Goal: Transaction & Acquisition: Purchase product/service

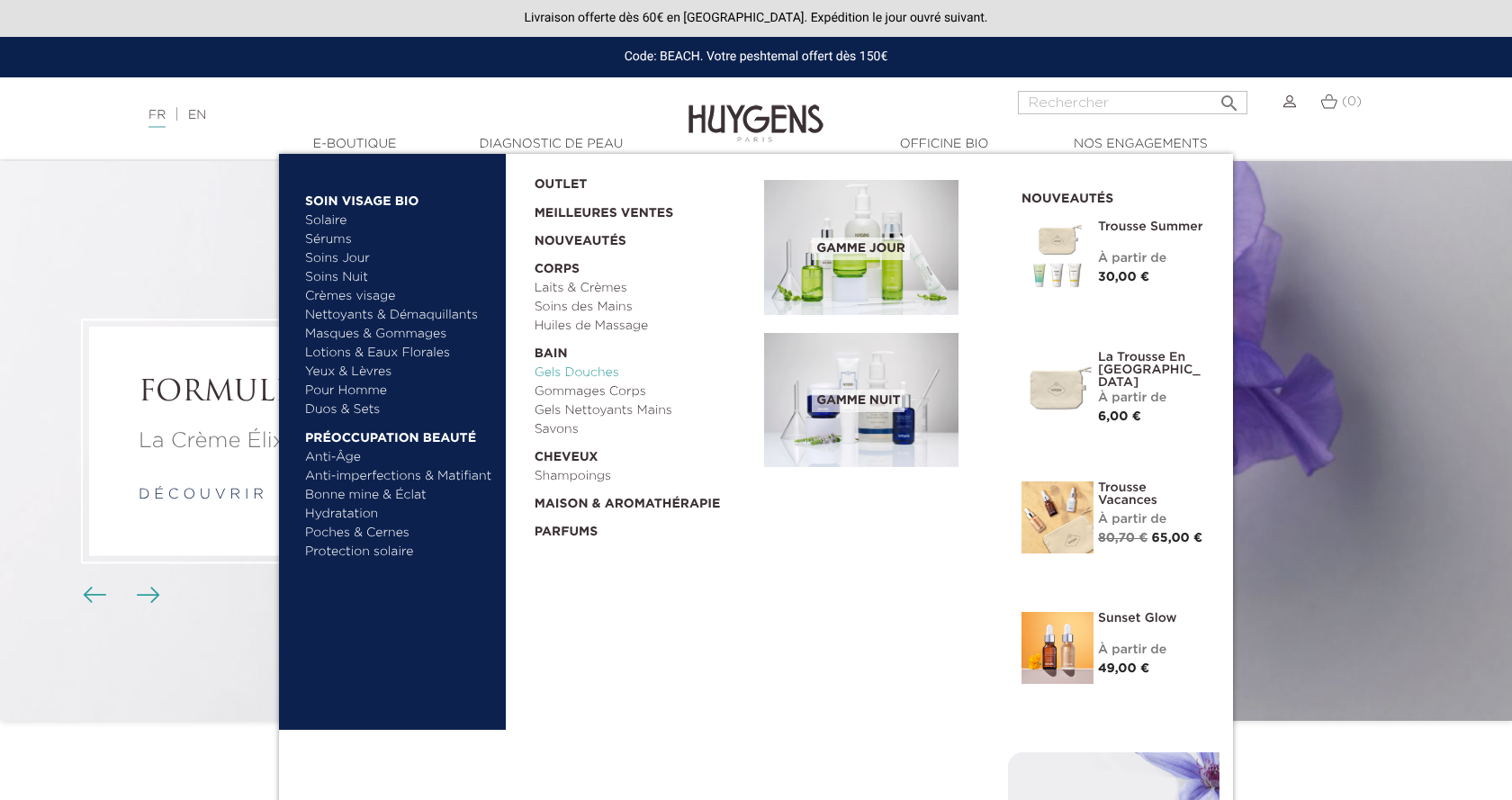
click at [573, 372] on link "Gels Douches" at bounding box center [644, 373] width 218 height 19
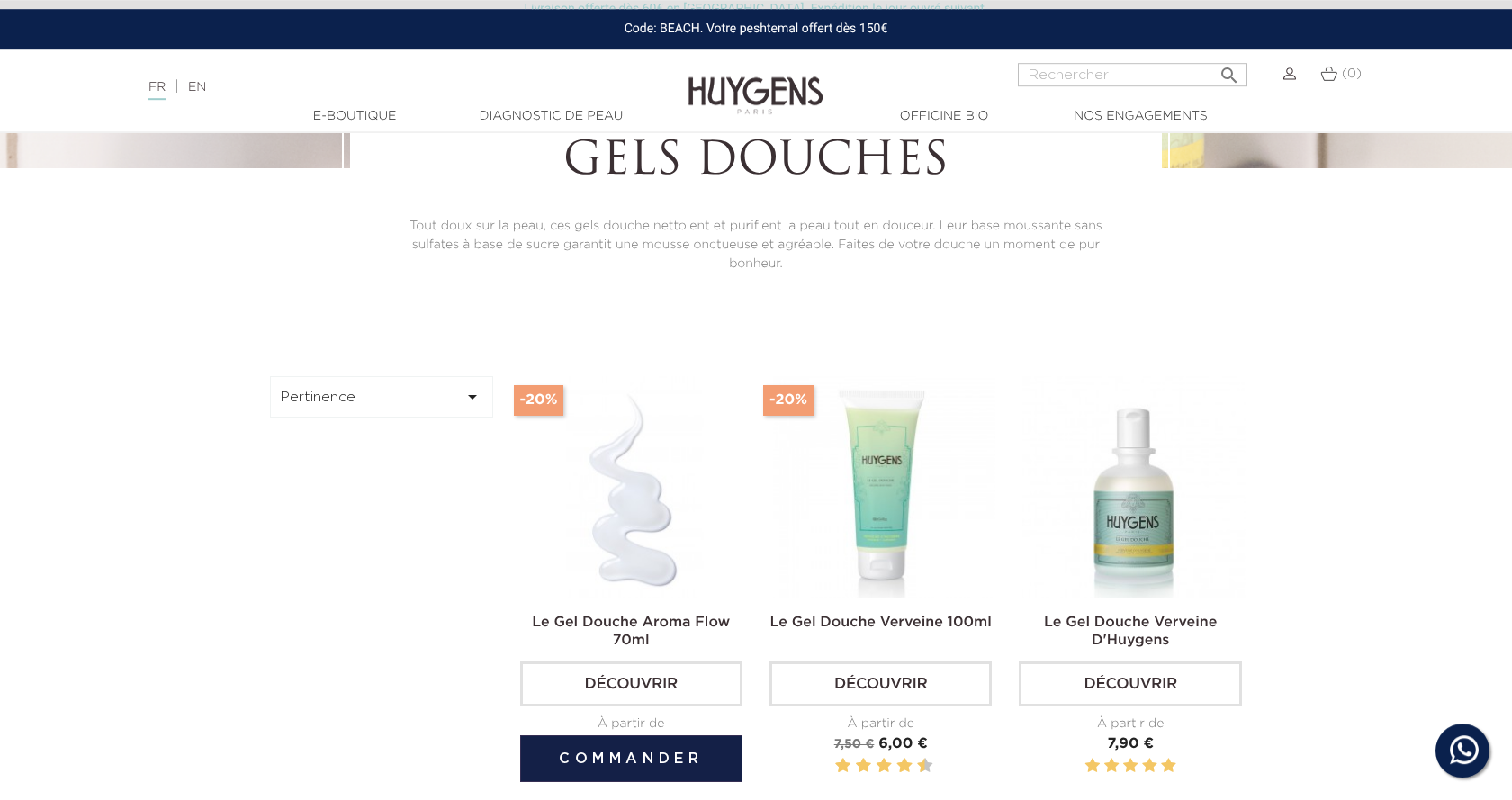
scroll to position [368, 0]
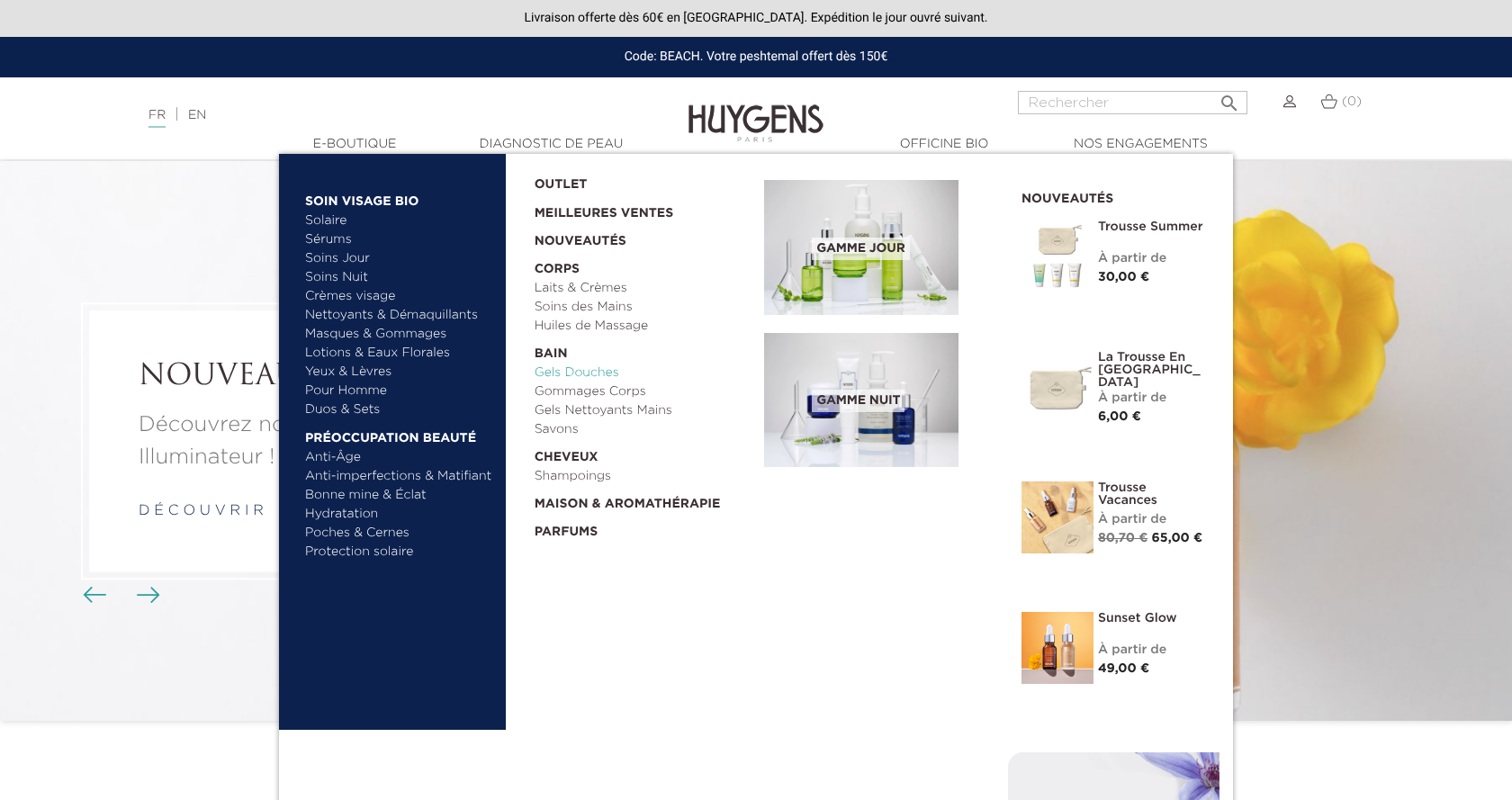
click at [561, 377] on link "Gels Douches" at bounding box center [644, 373] width 218 height 19
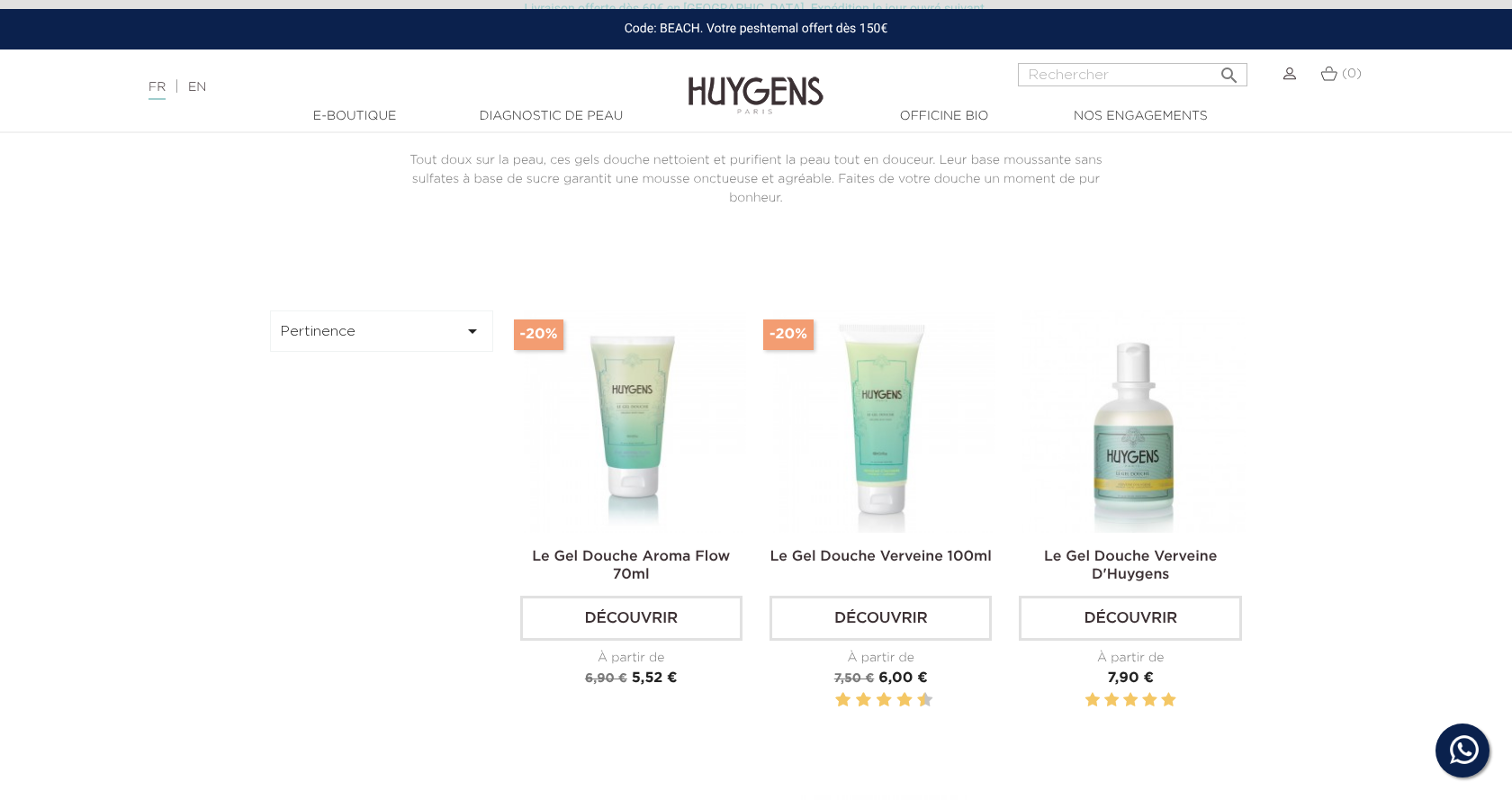
scroll to position [459, 0]
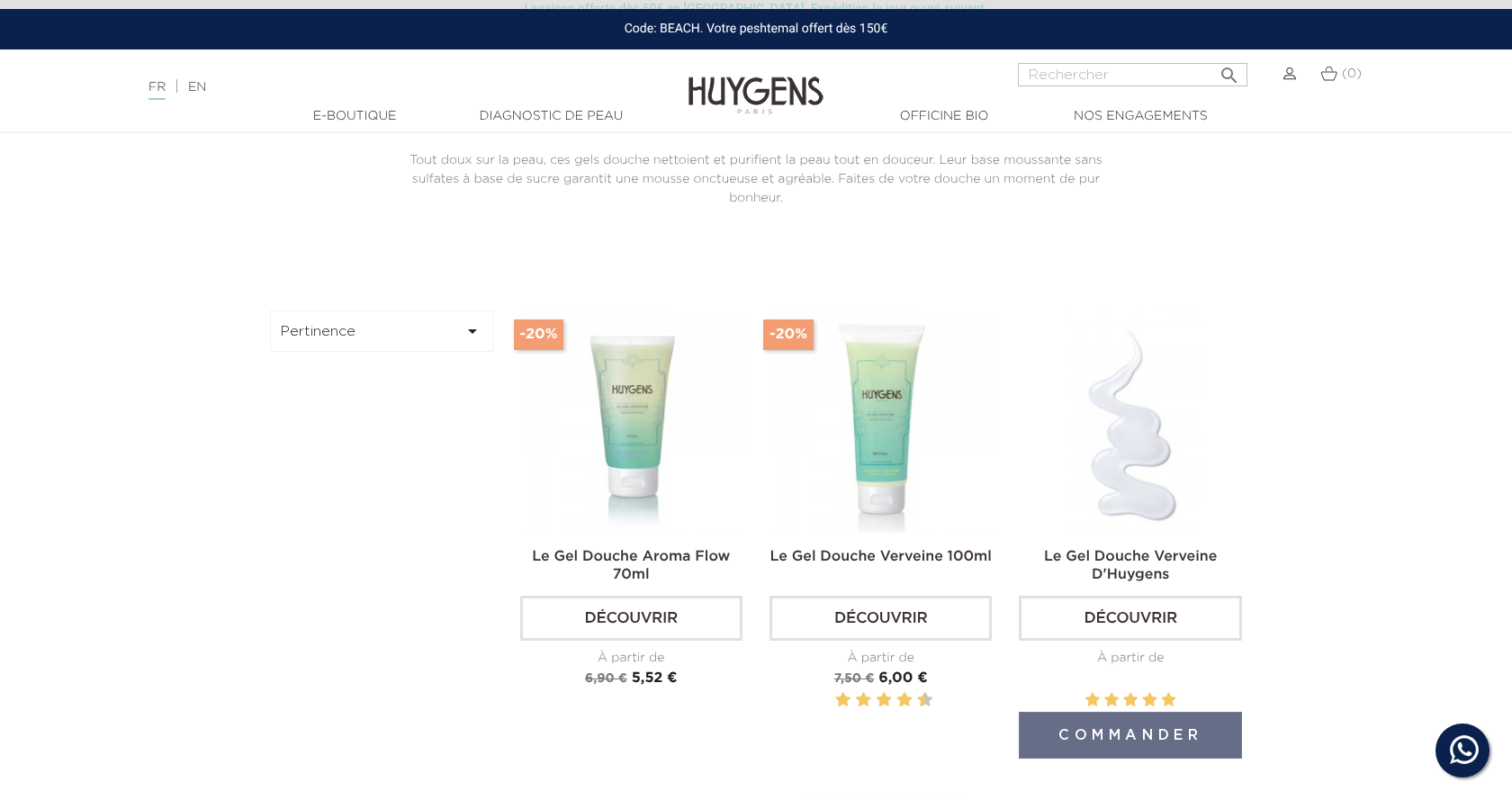
click at [1131, 452] on img at bounding box center [1134, 422] width 223 height 223
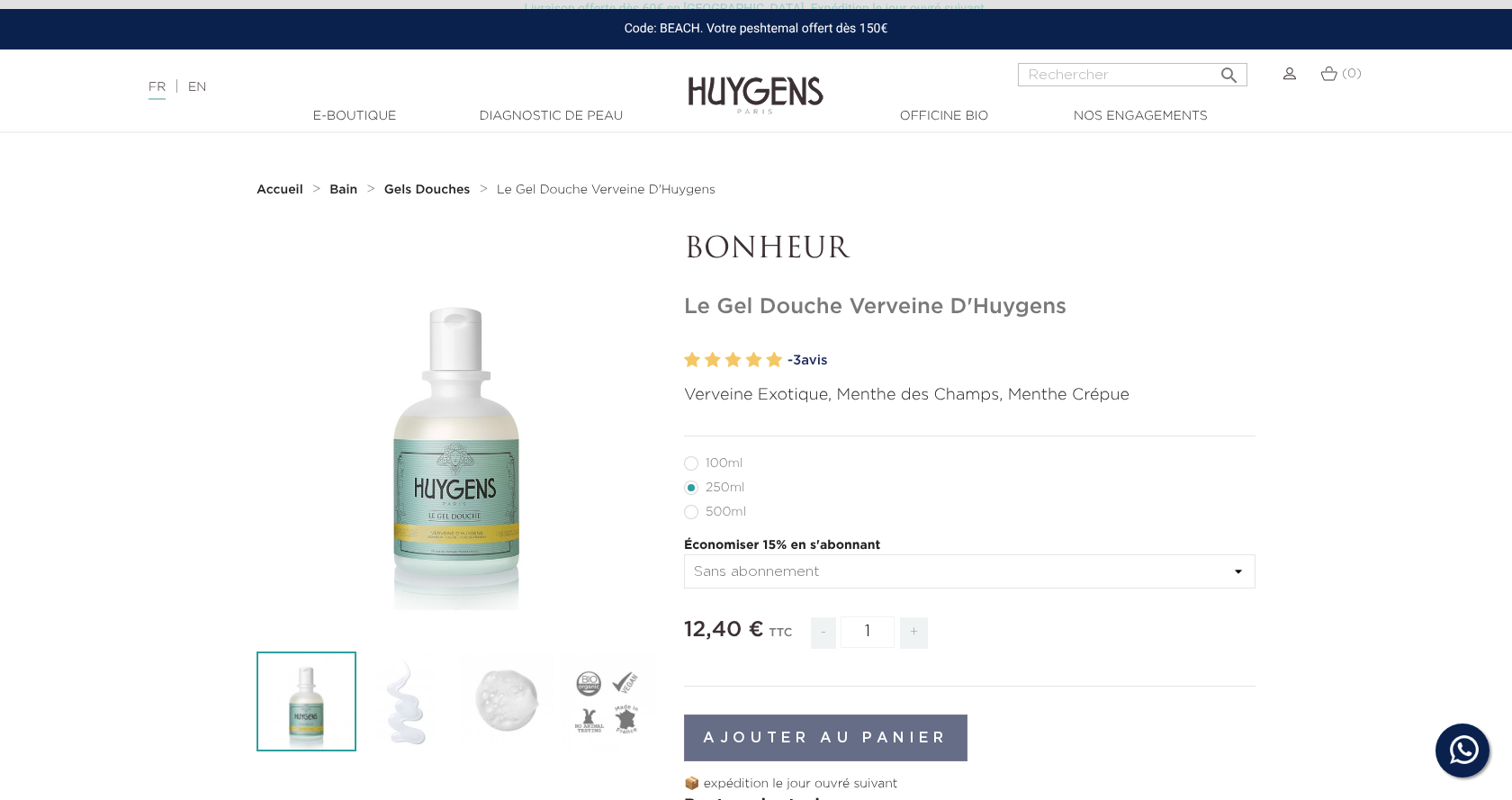
scroll to position [184, 0]
